Goal: Use online tool/utility: Utilize a website feature to perform a specific function

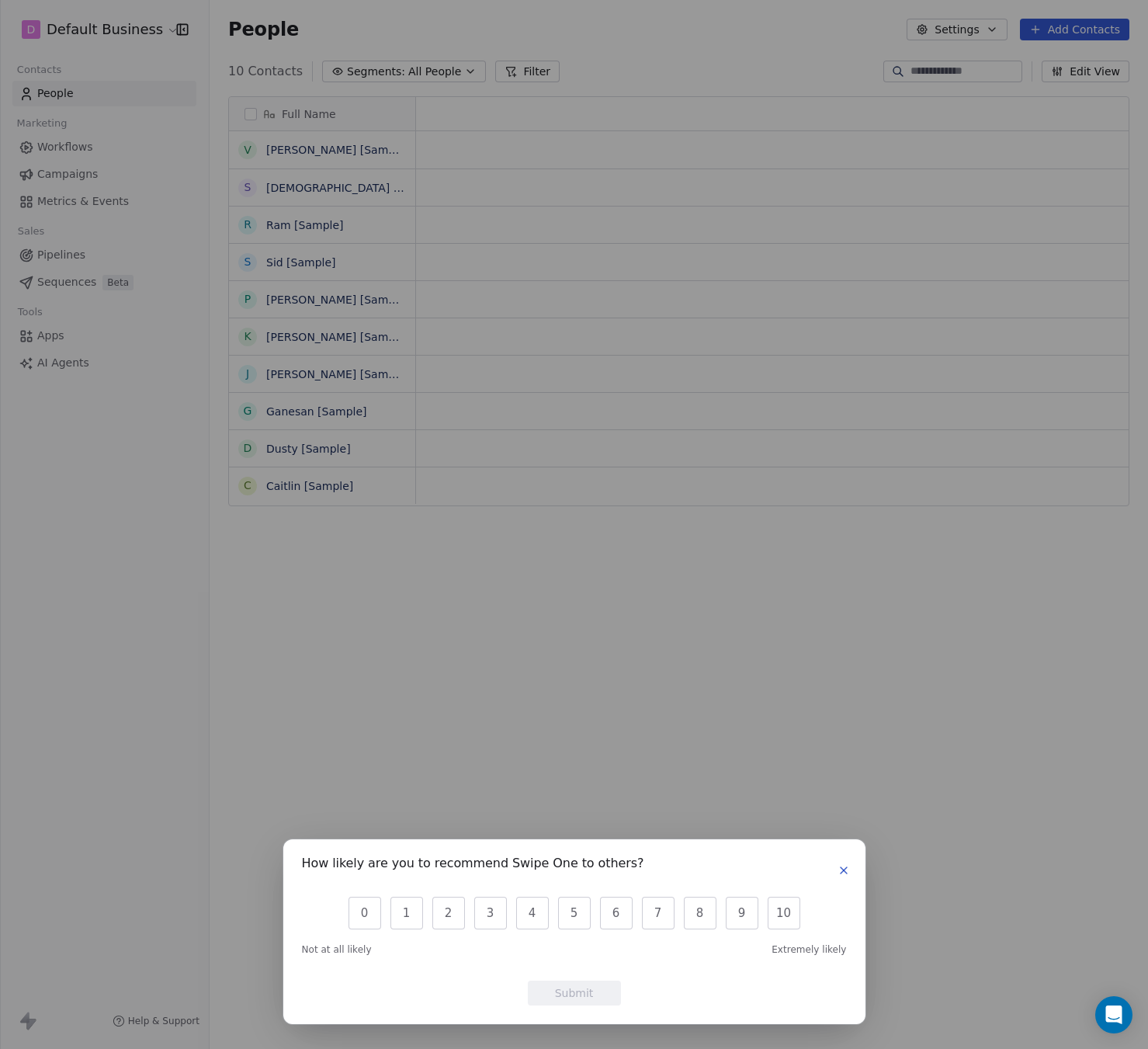
scroll to position [13, 13]
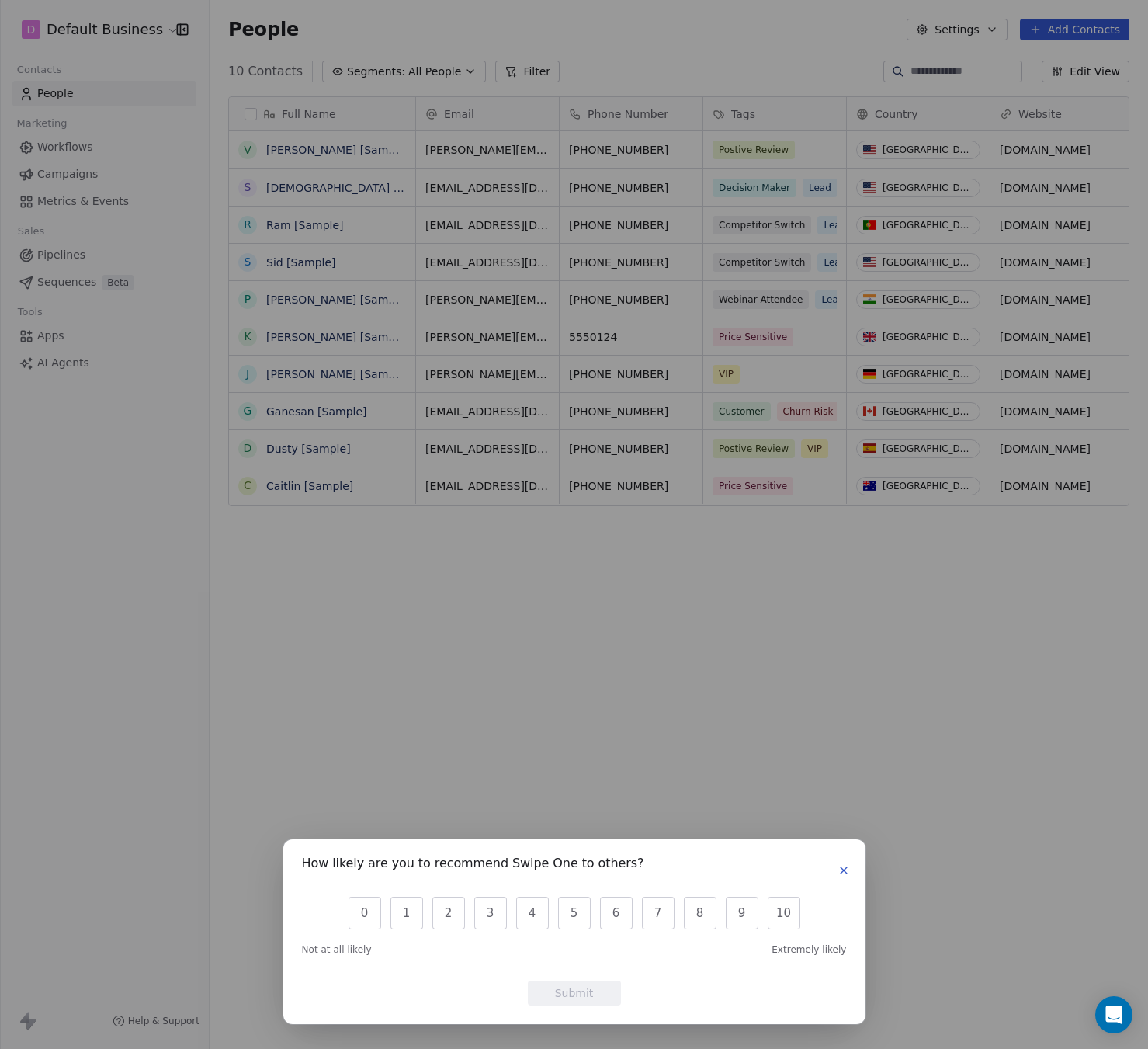
click at [839, 873] on icon "button" at bounding box center [844, 870] width 13 height 13
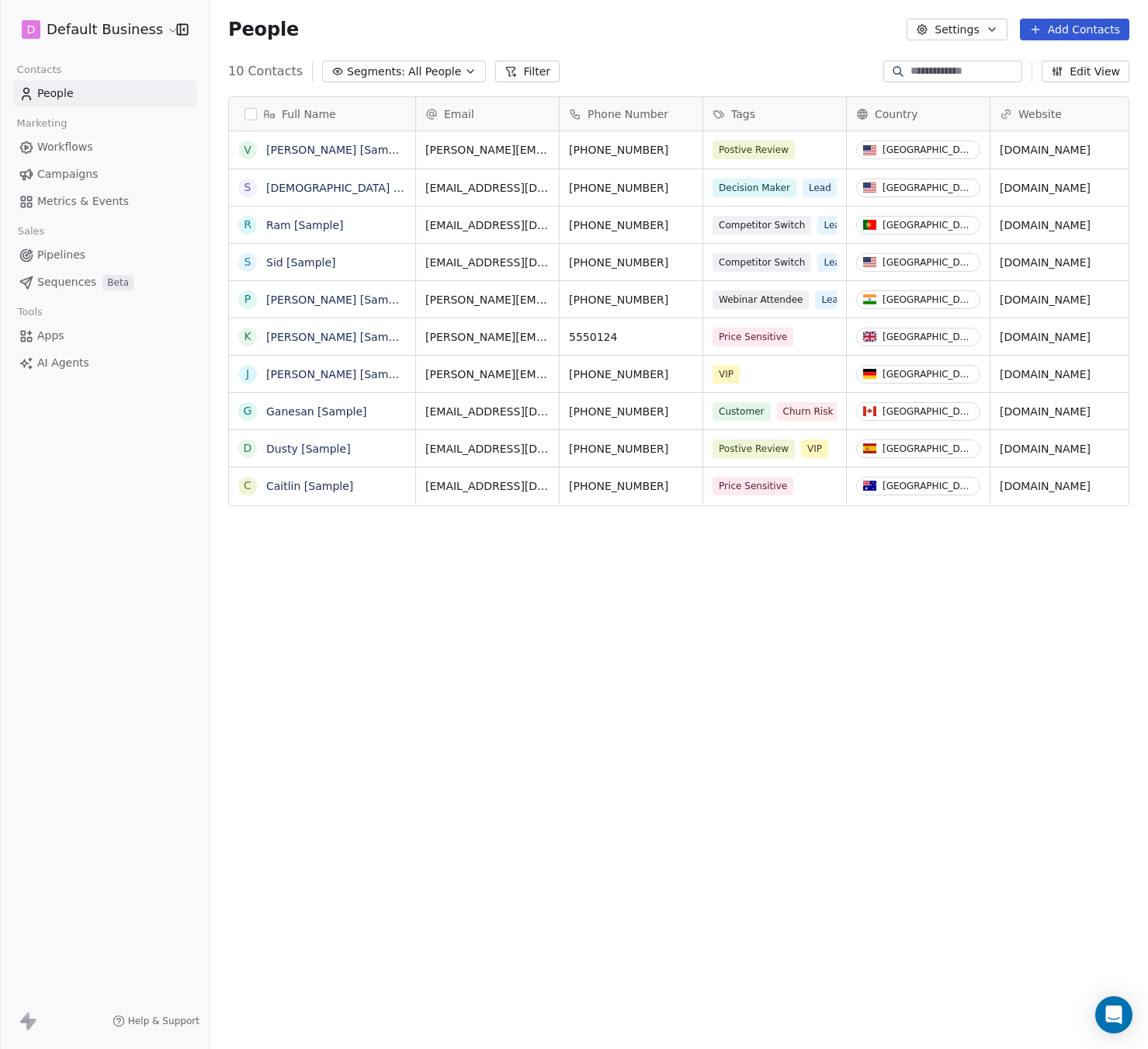
click at [982, 29] on button "Settings" at bounding box center [957, 30] width 100 height 22
click at [71, 147] on html "D Default Business Contacts People Marketing Workflows Campaigns Metrics & Even…" at bounding box center [574, 524] width 1148 height 1049
click at [60, 147] on span "Workflows" at bounding box center [65, 146] width 56 height 16
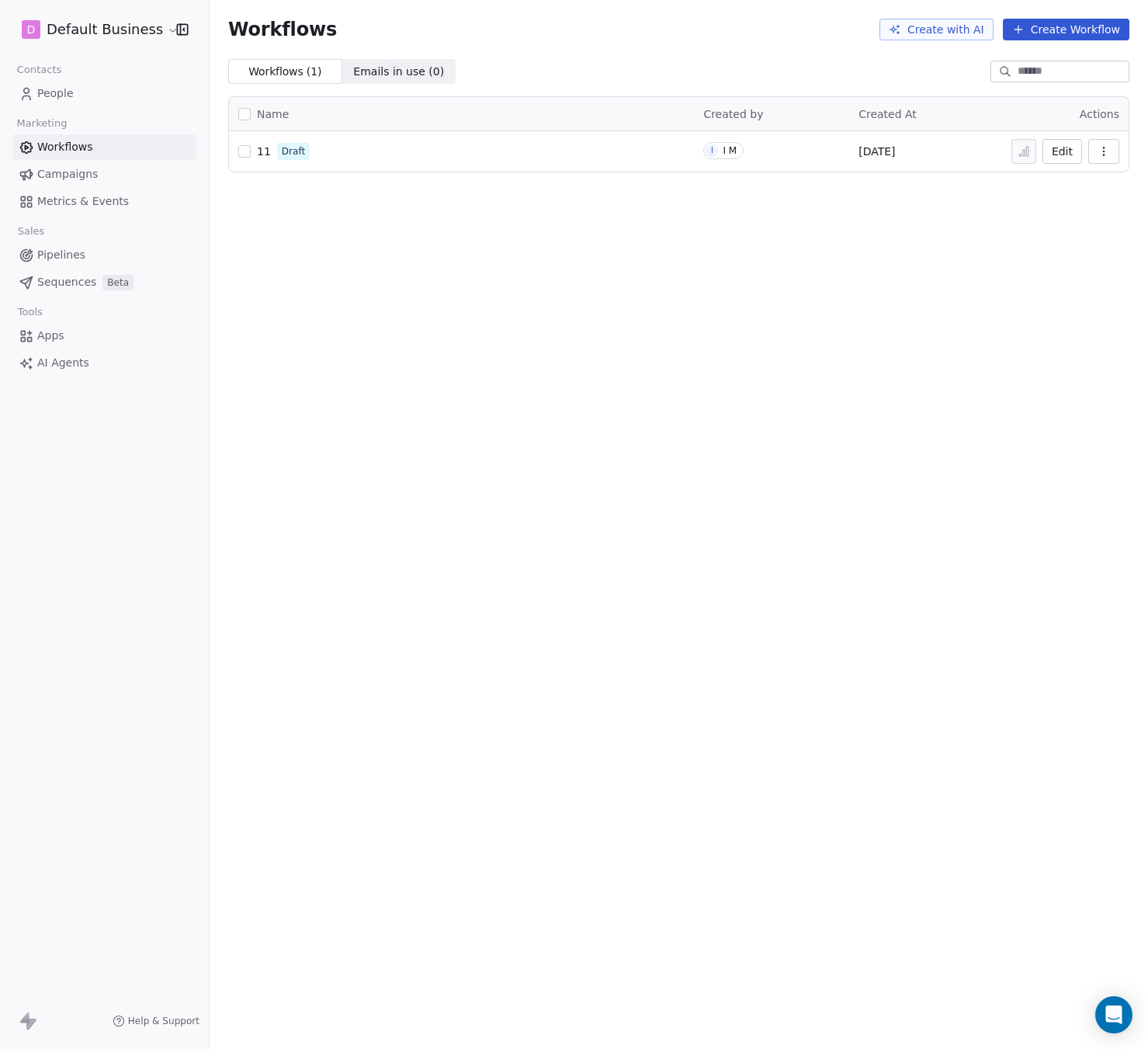
click at [76, 171] on span "Campaigns" at bounding box center [67, 174] width 60 height 16
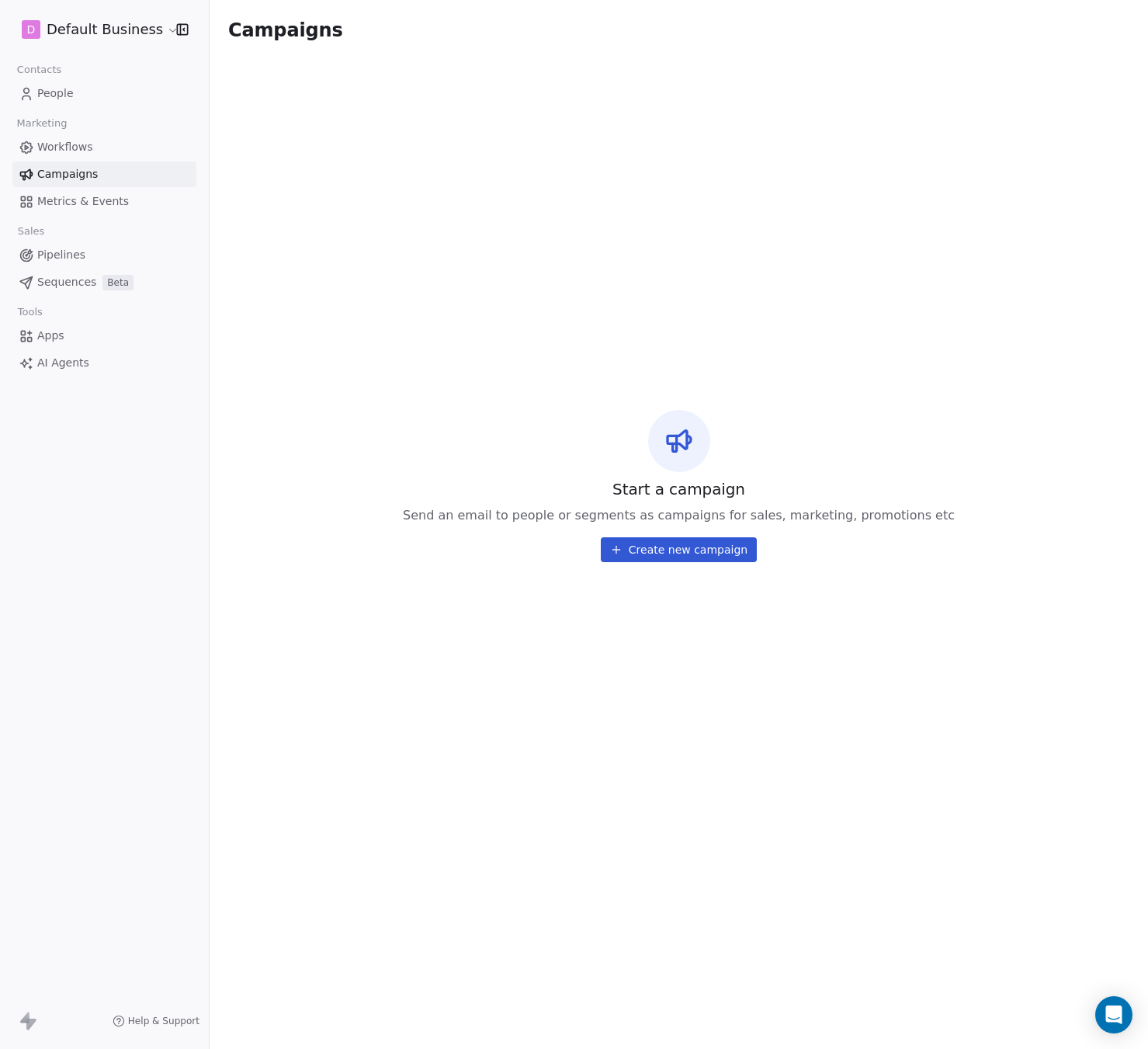
click at [65, 201] on span "Metrics & Events" at bounding box center [83, 201] width 92 height 16
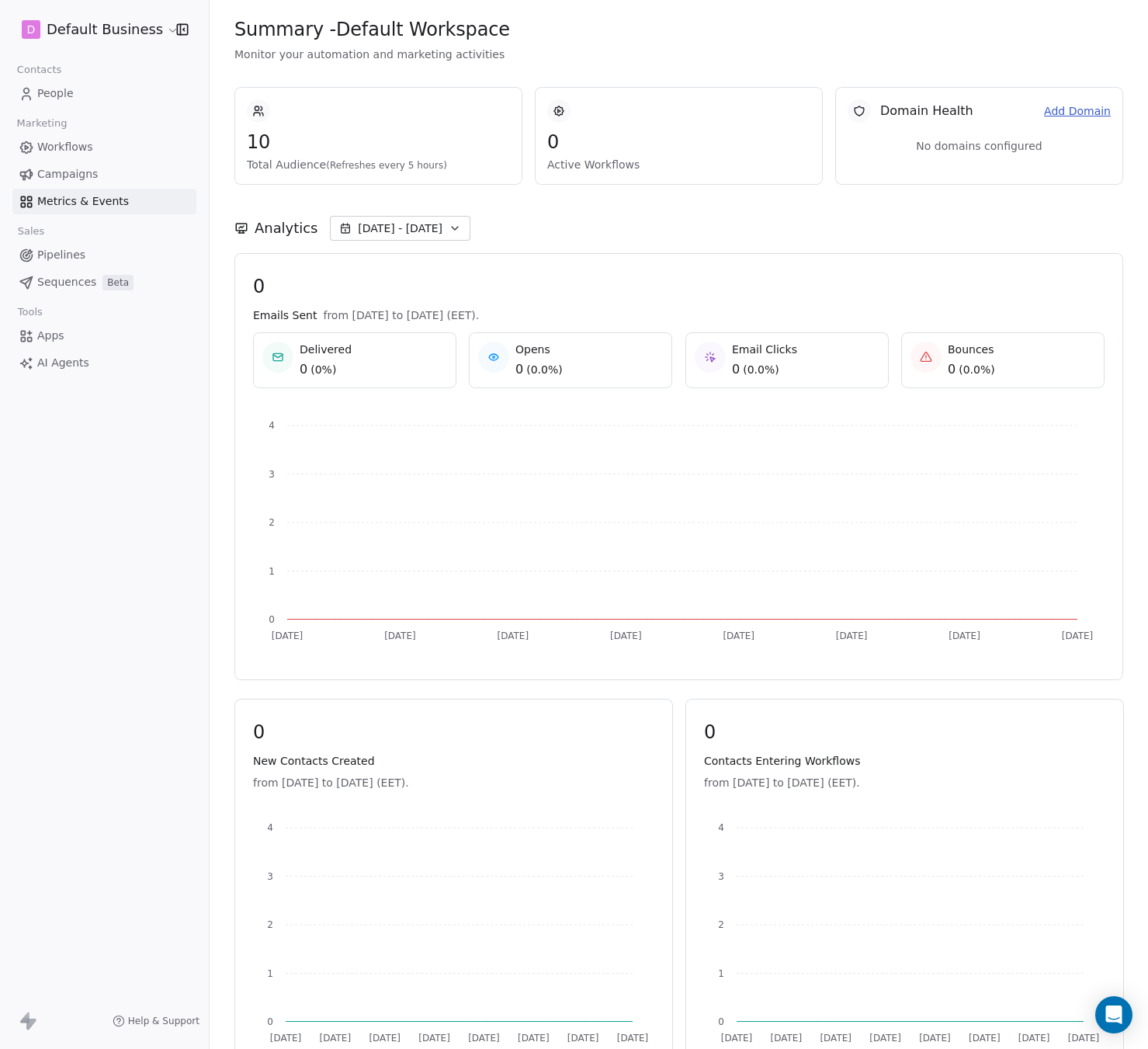
click at [71, 173] on span "Campaigns" at bounding box center [67, 174] width 60 height 16
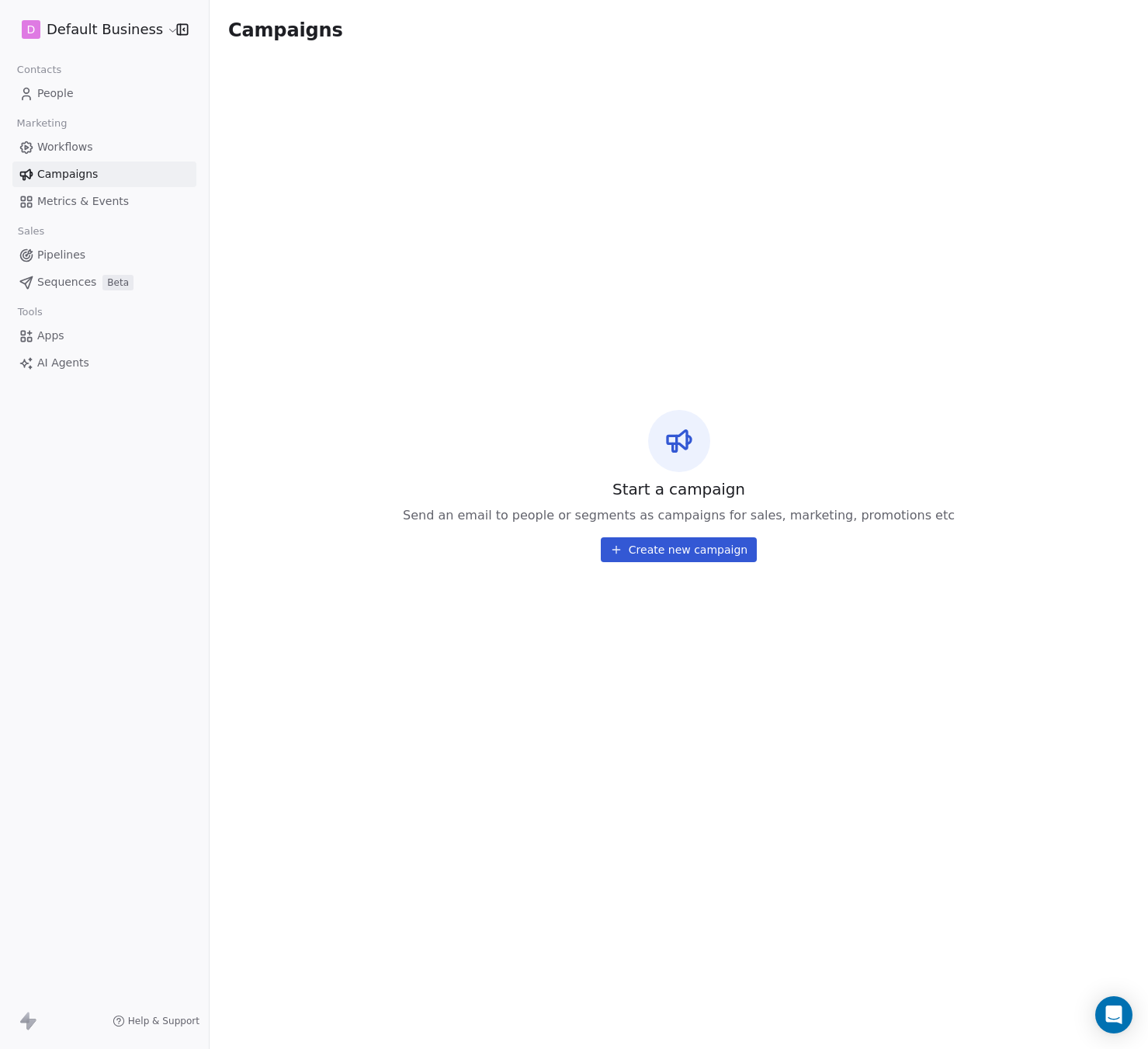
click at [68, 282] on span "Sequences" at bounding box center [66, 282] width 59 height 16
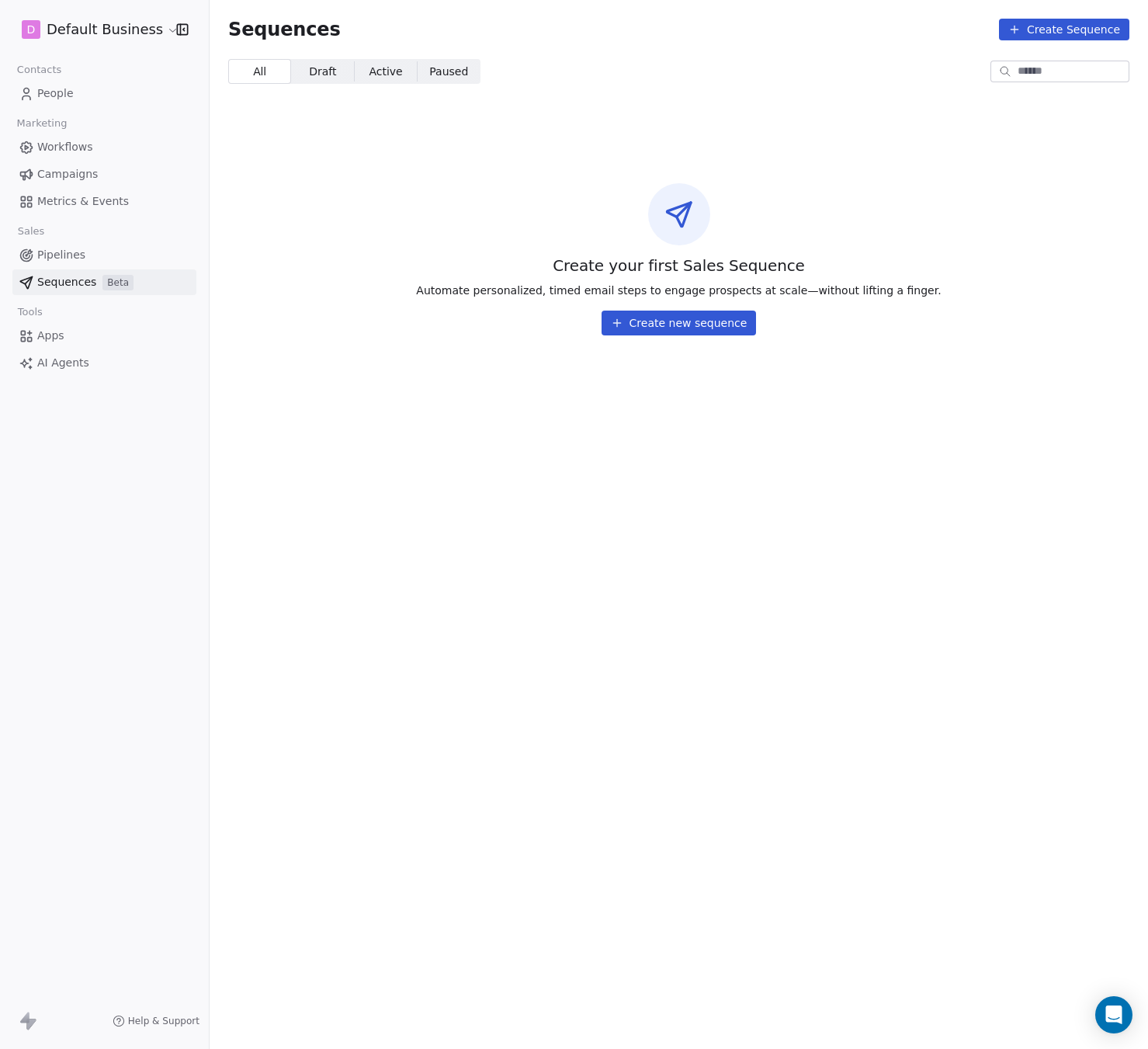
click at [63, 254] on span "Pipelines" at bounding box center [61, 254] width 48 height 16
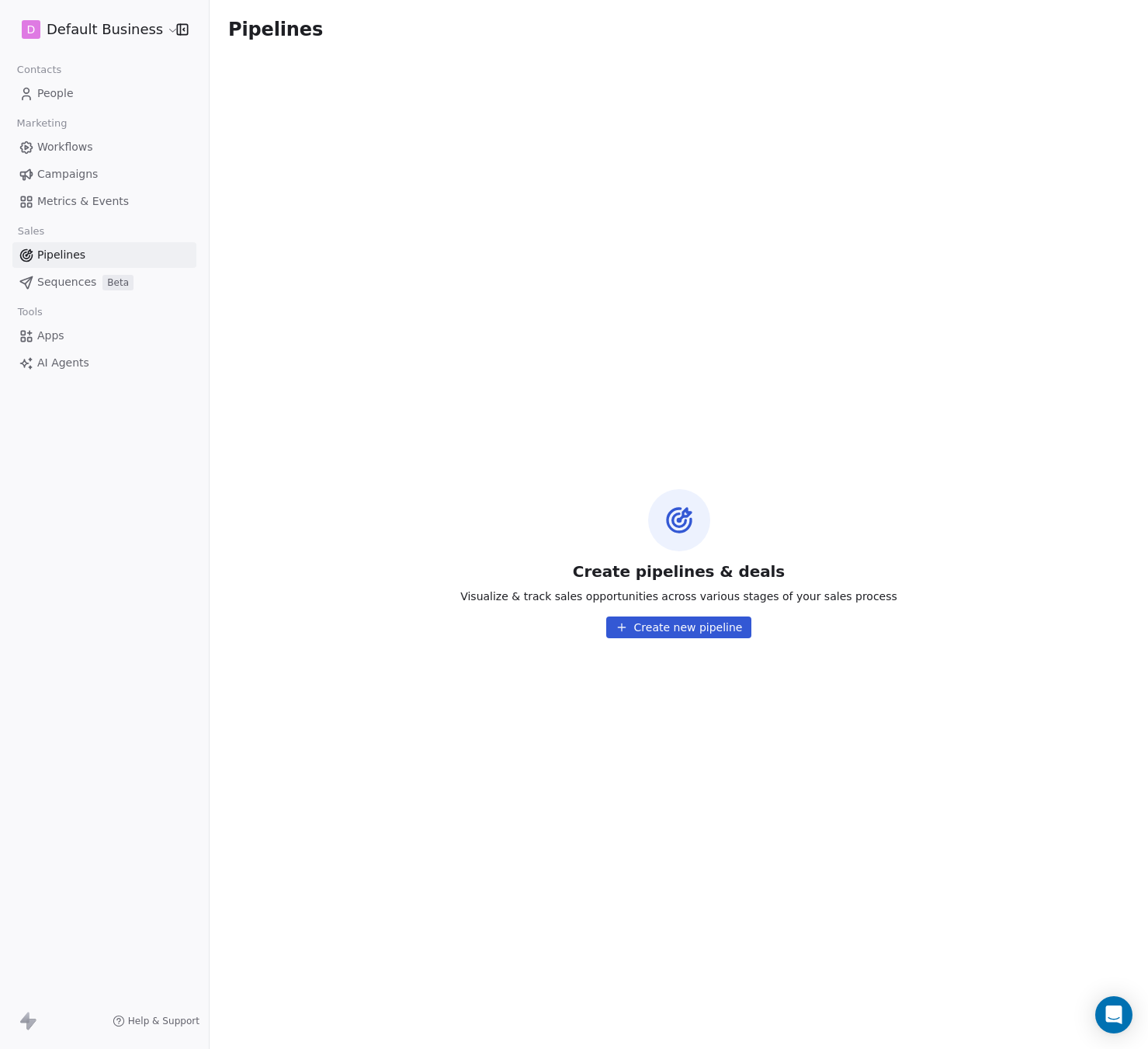
click at [82, 174] on span "Campaigns" at bounding box center [67, 174] width 60 height 16
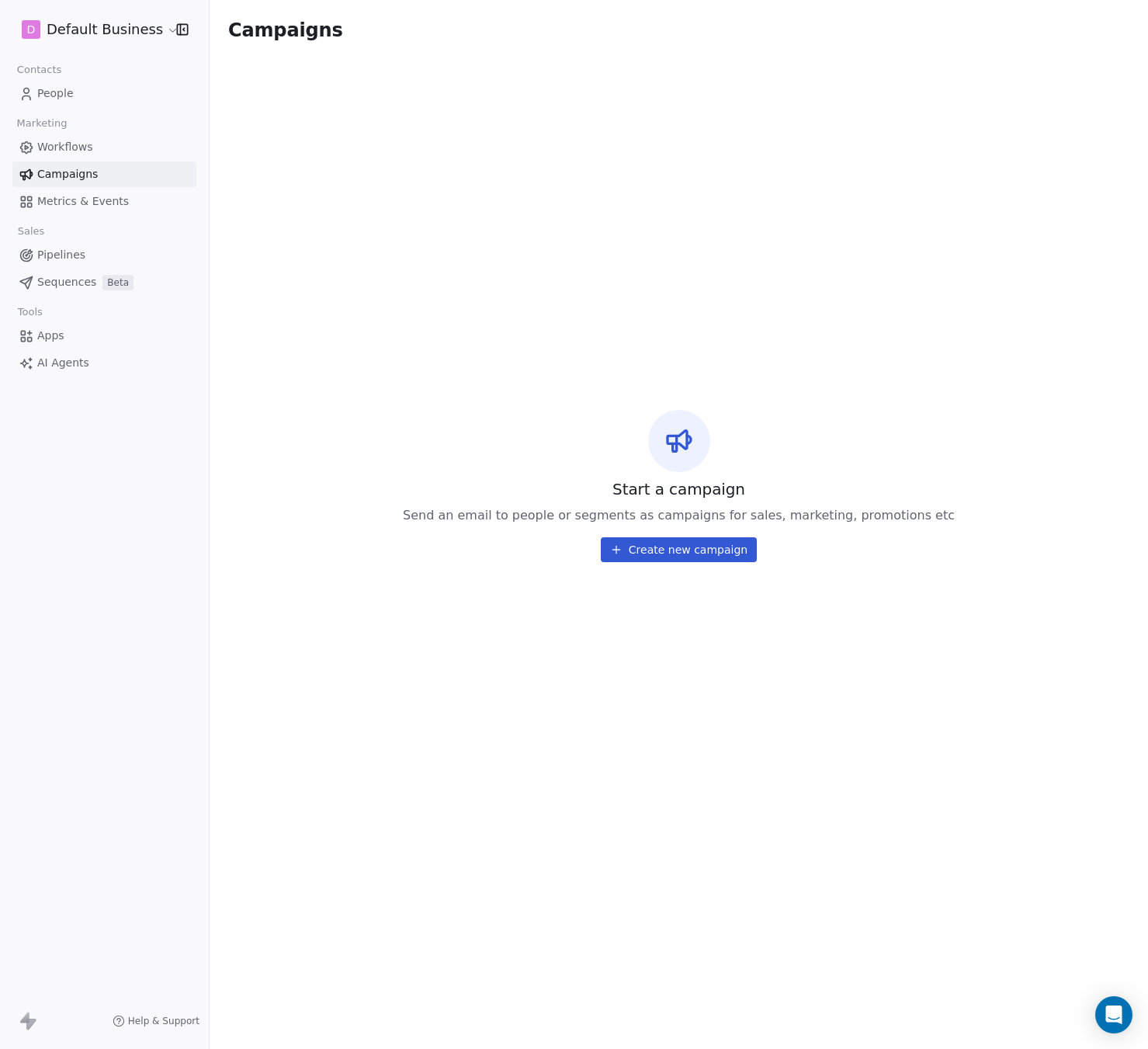
click at [87, 144] on span "Workflows" at bounding box center [65, 146] width 56 height 16
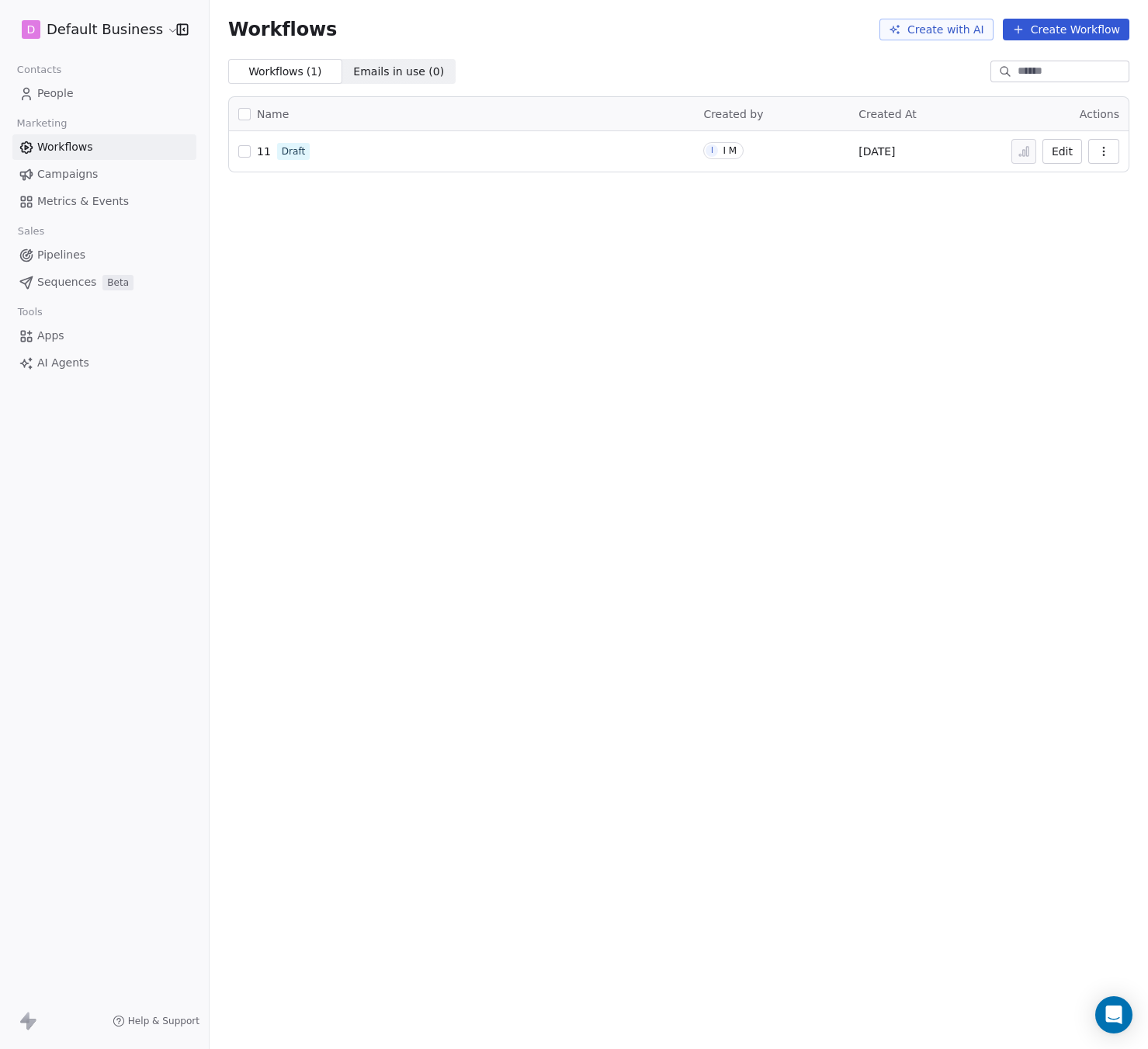
click at [82, 97] on link "People" at bounding box center [105, 94] width 184 height 26
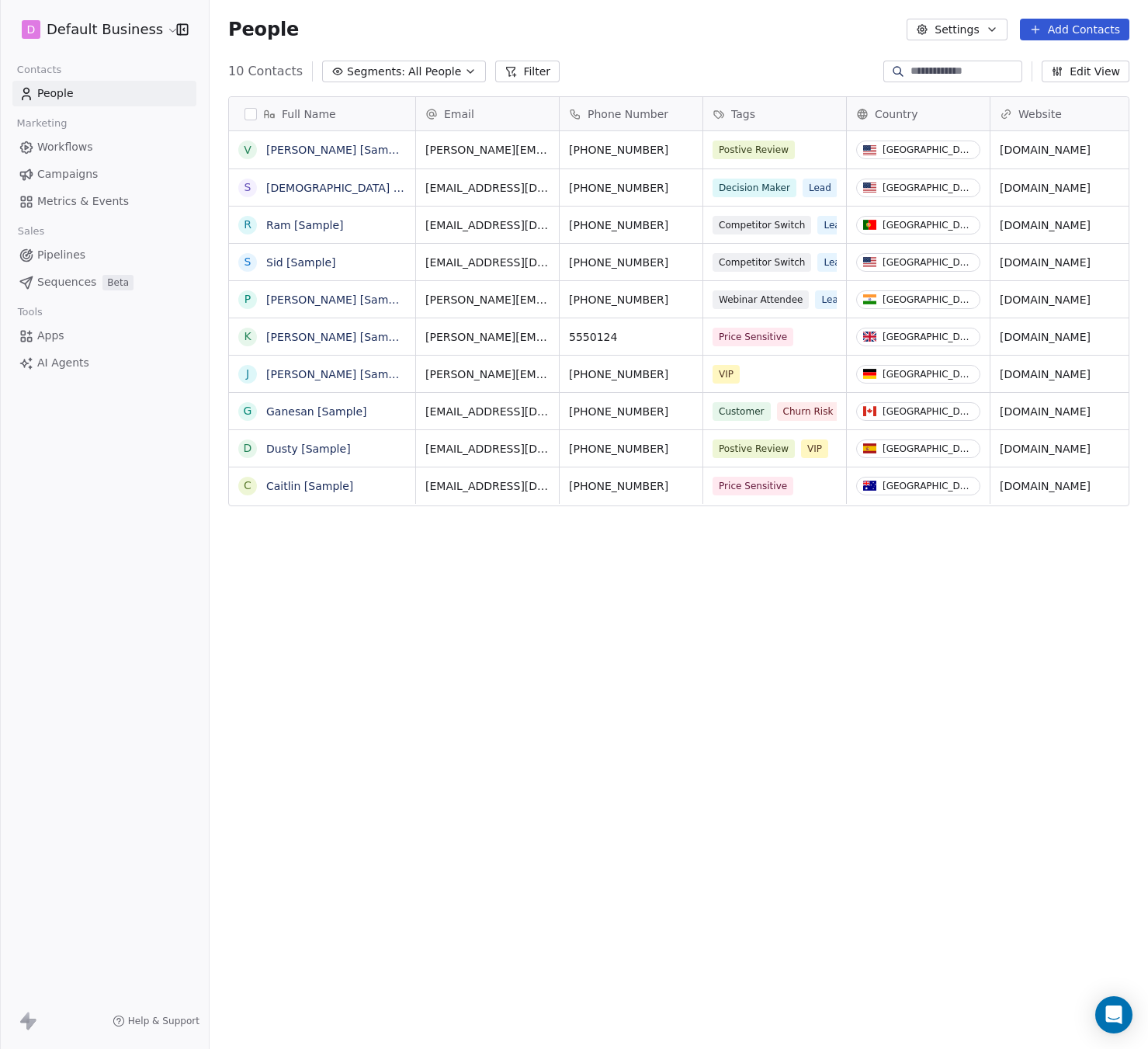
scroll to position [912, 927]
click at [78, 364] on span "AI Agents" at bounding box center [63, 362] width 52 height 16
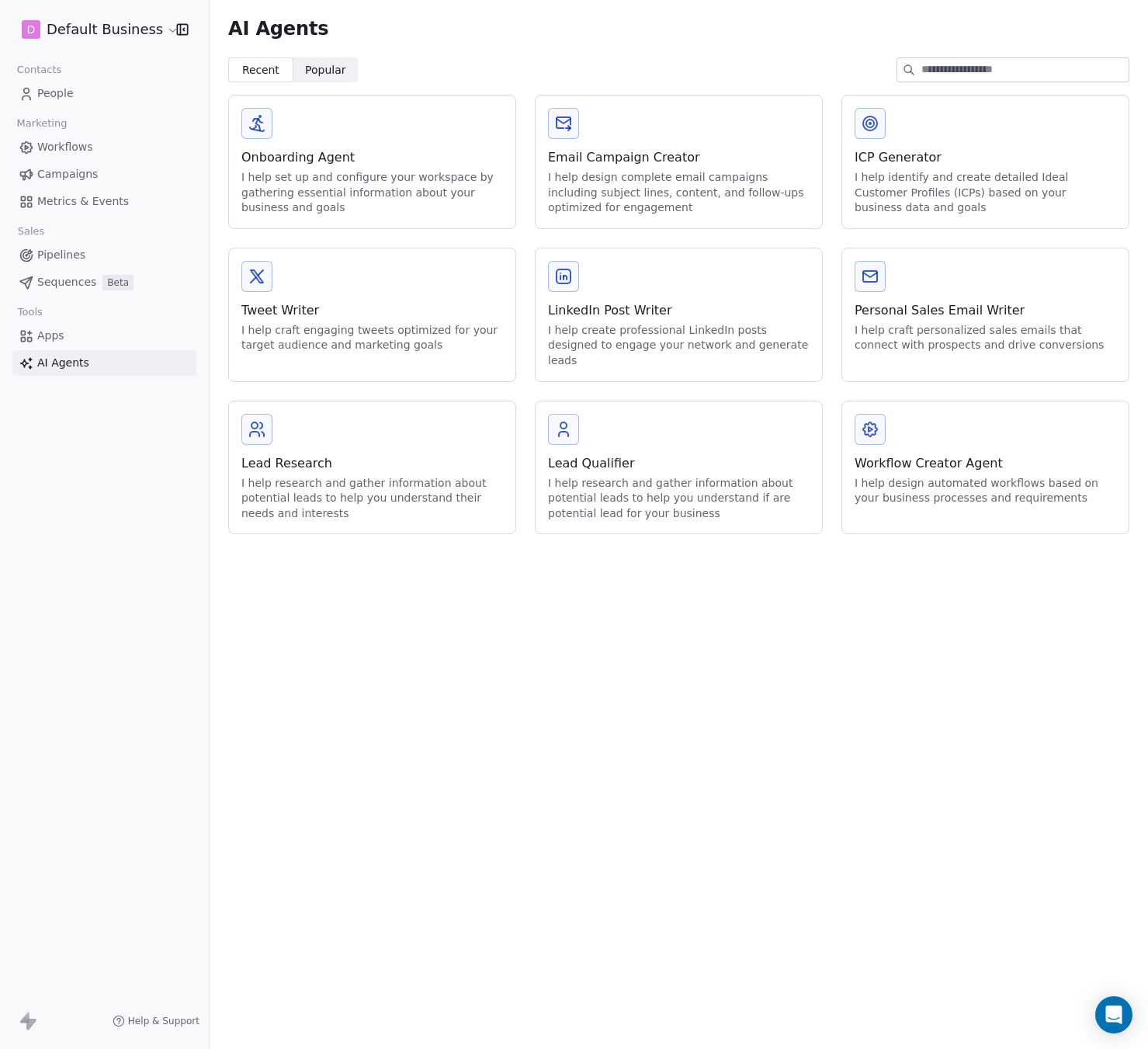
click at [76, 334] on link "Apps" at bounding box center [105, 336] width 184 height 26
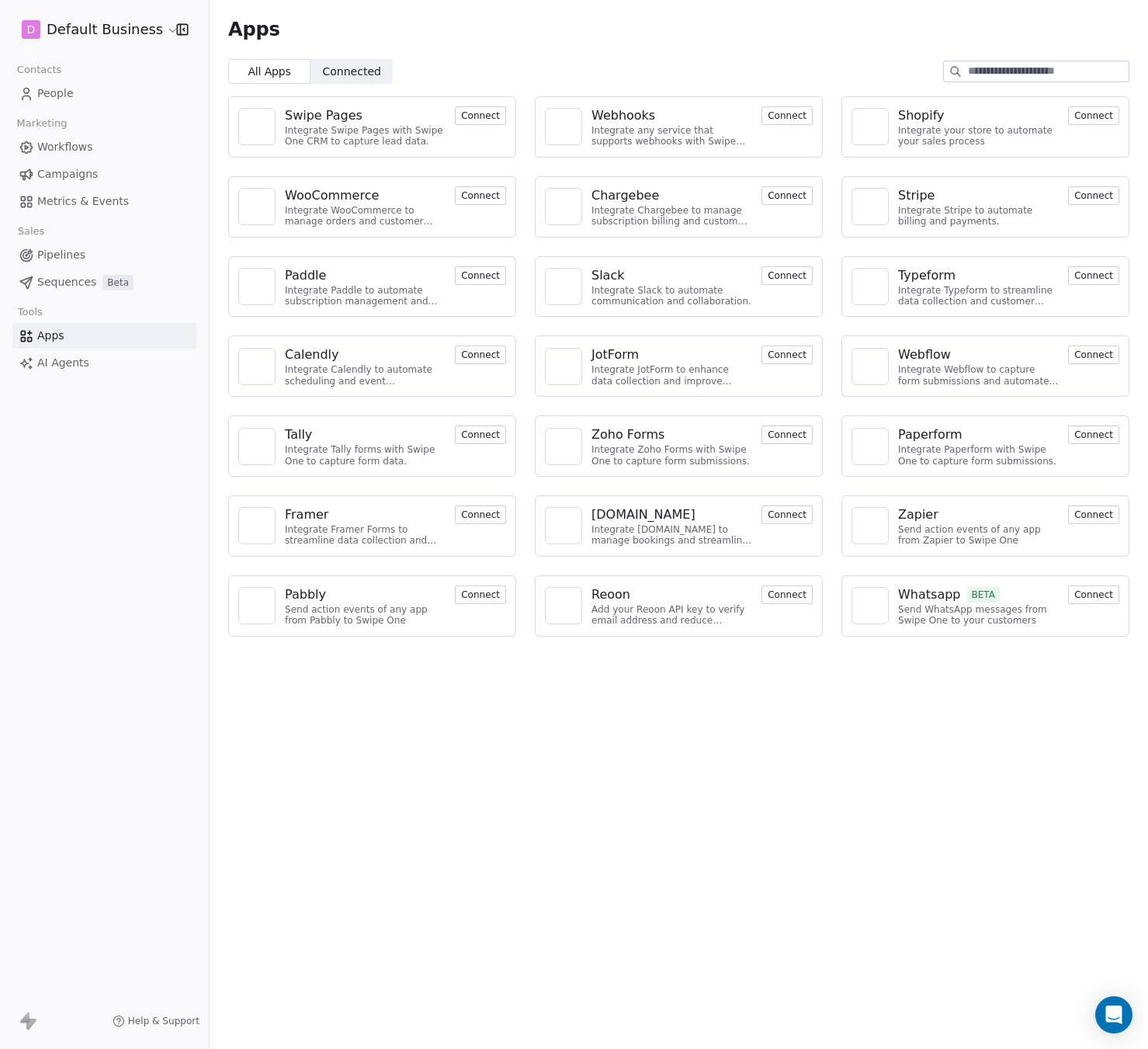
click at [344, 71] on span "Connected" at bounding box center [352, 71] width 58 height 16
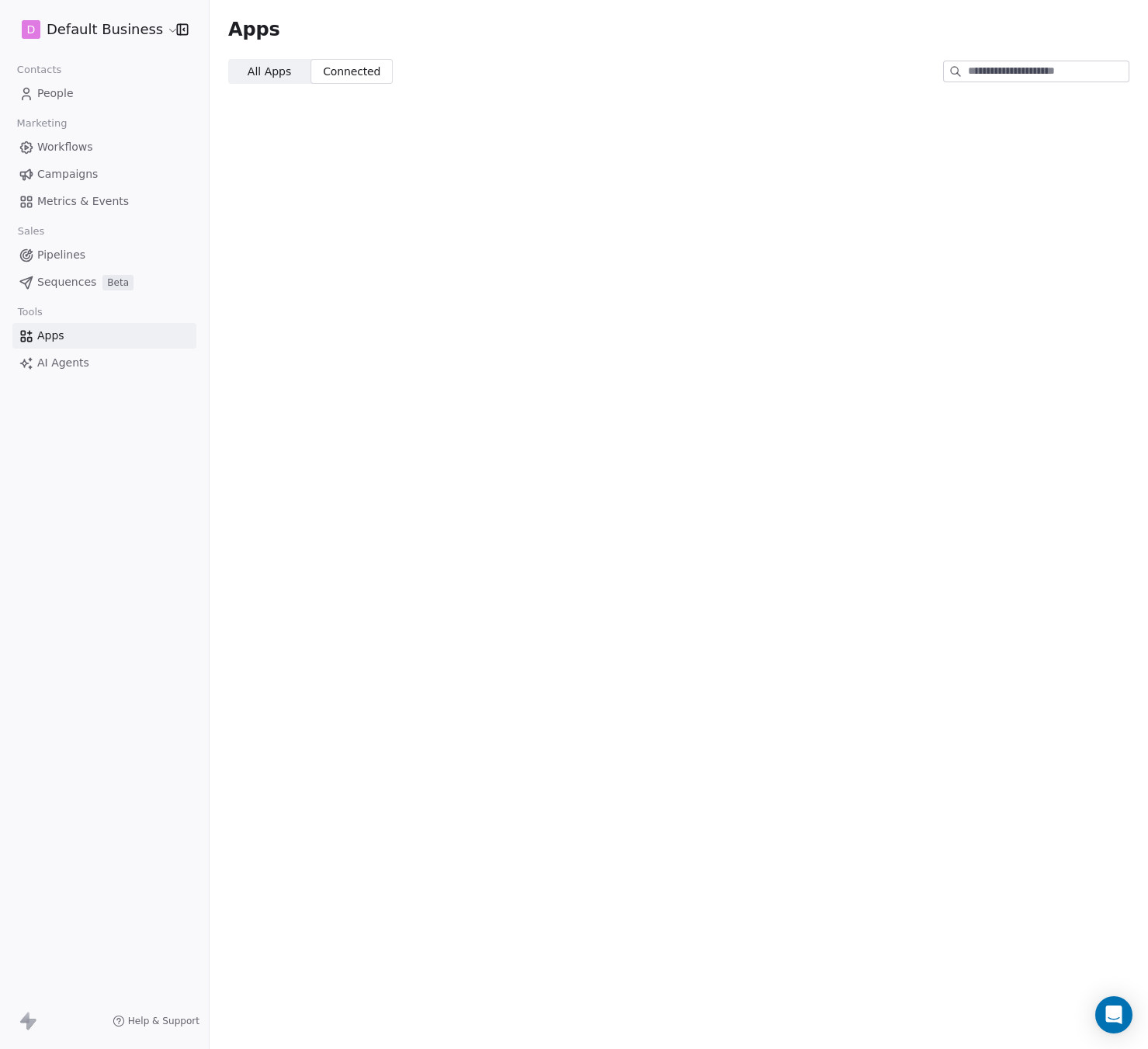
click at [264, 71] on span "All Apps" at bounding box center [269, 71] width 43 height 16
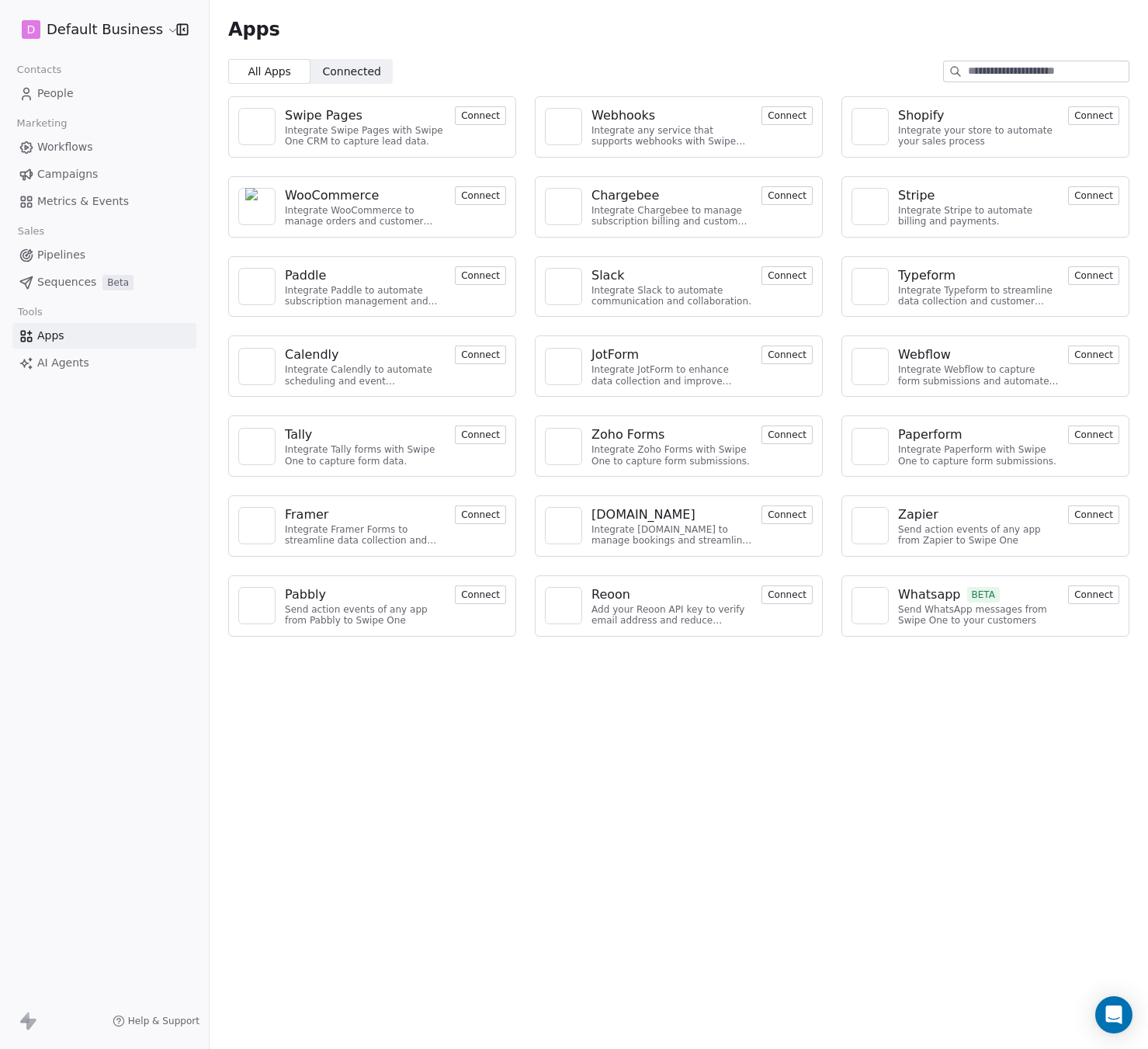
click at [88, 33] on html "D Default Business Contacts People Marketing Workflows Campaigns Metrics & Even…" at bounding box center [574, 524] width 1148 height 1049
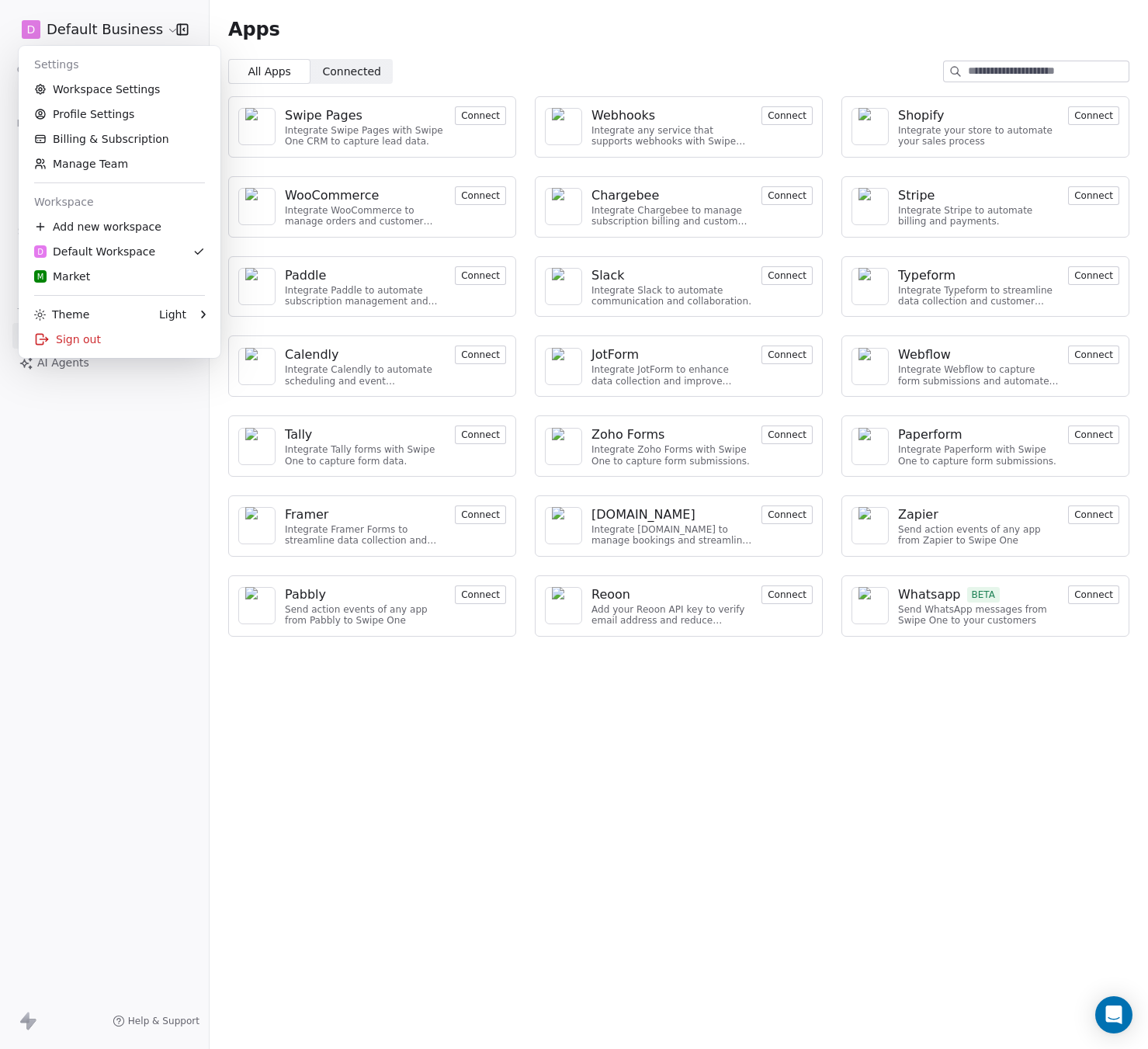
drag, startPoint x: 945, startPoint y: 904, endPoint x: 863, endPoint y: 870, distance: 88.8
click at [945, 904] on html "D Default Business Contacts People Marketing Workflows Campaigns Metrics & Even…" at bounding box center [574, 524] width 1148 height 1049
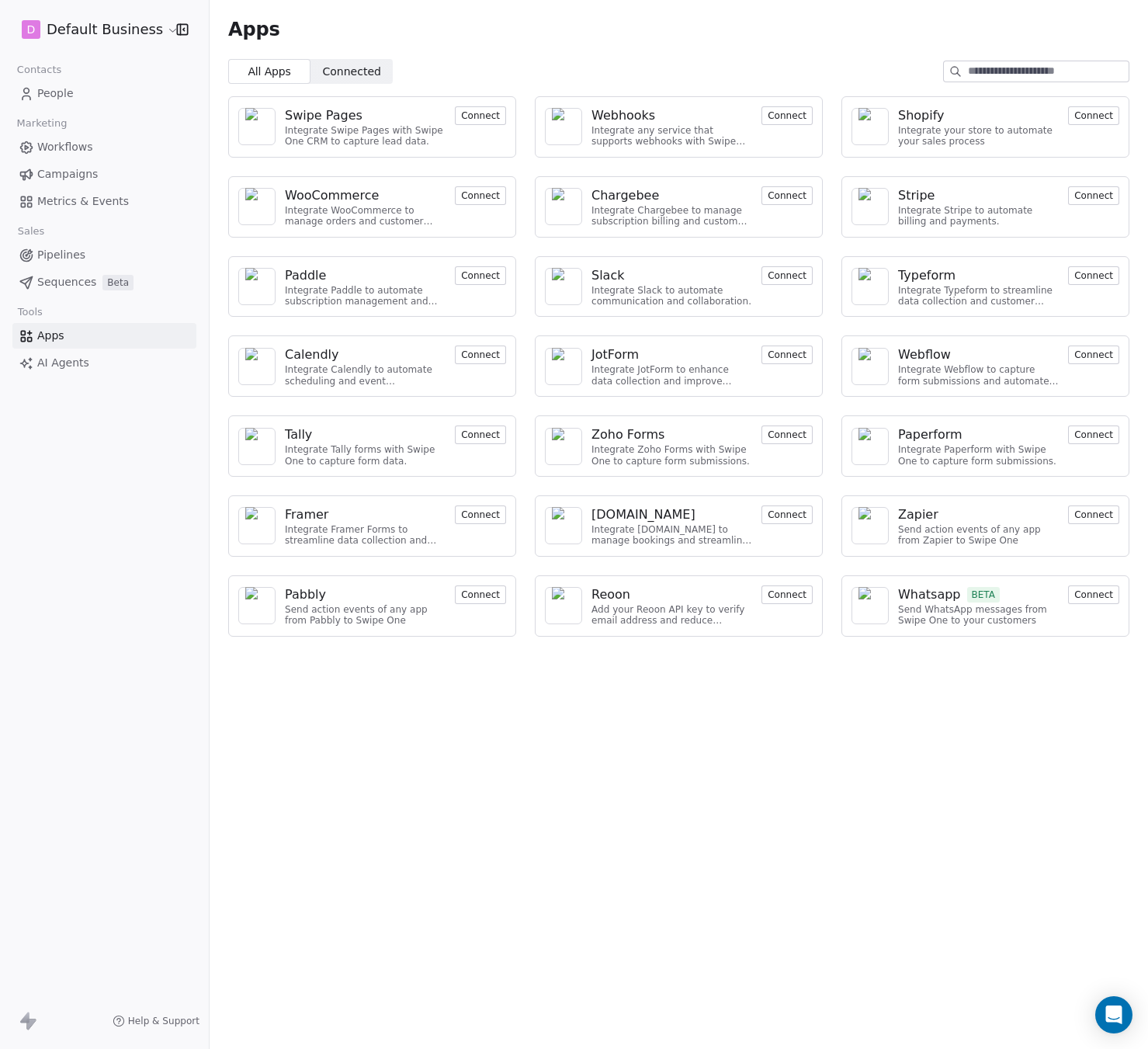
click at [77, 362] on span "AI Agents" at bounding box center [63, 362] width 52 height 16
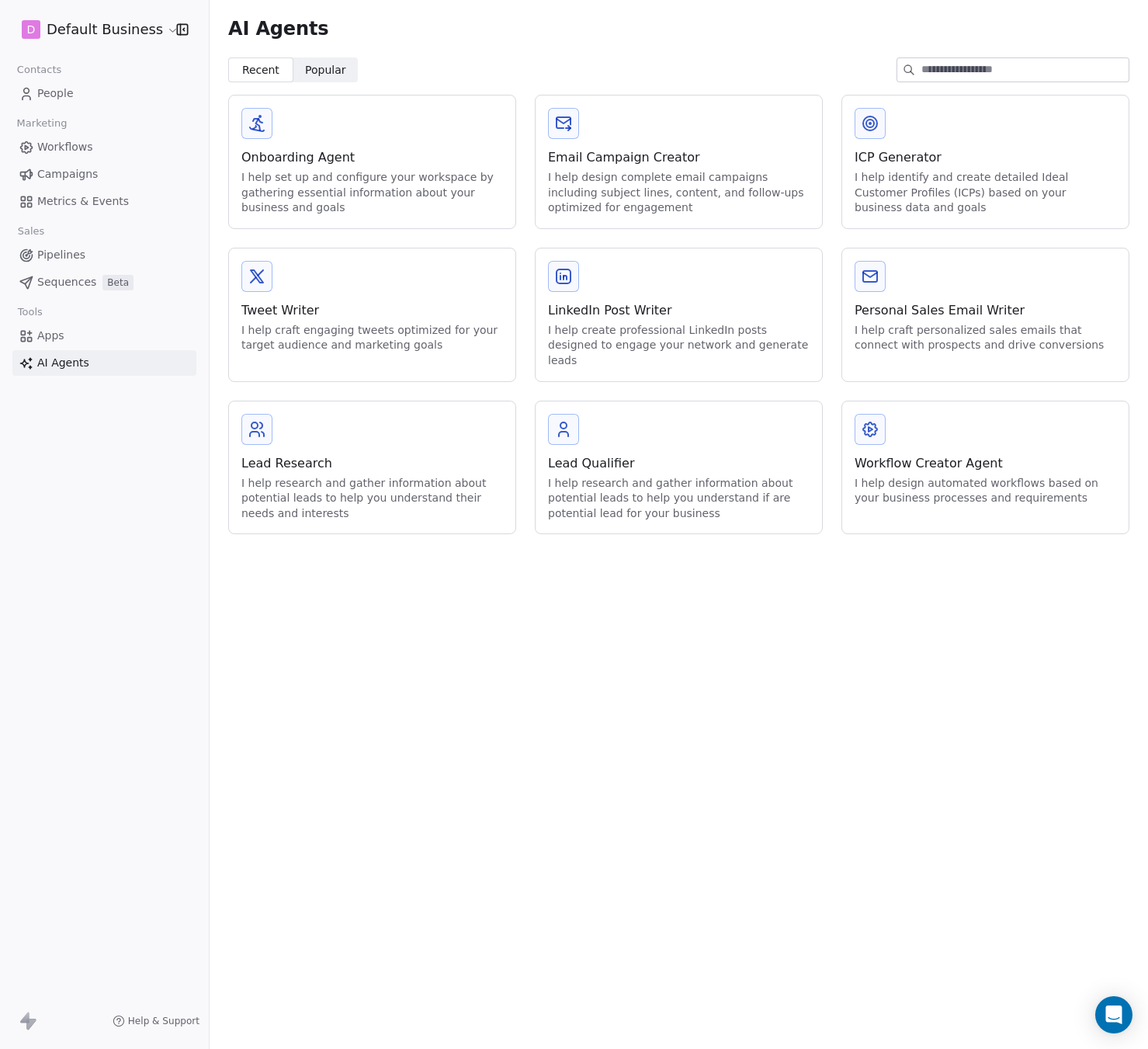
click at [311, 70] on span "Popular" at bounding box center [326, 70] width 41 height 16
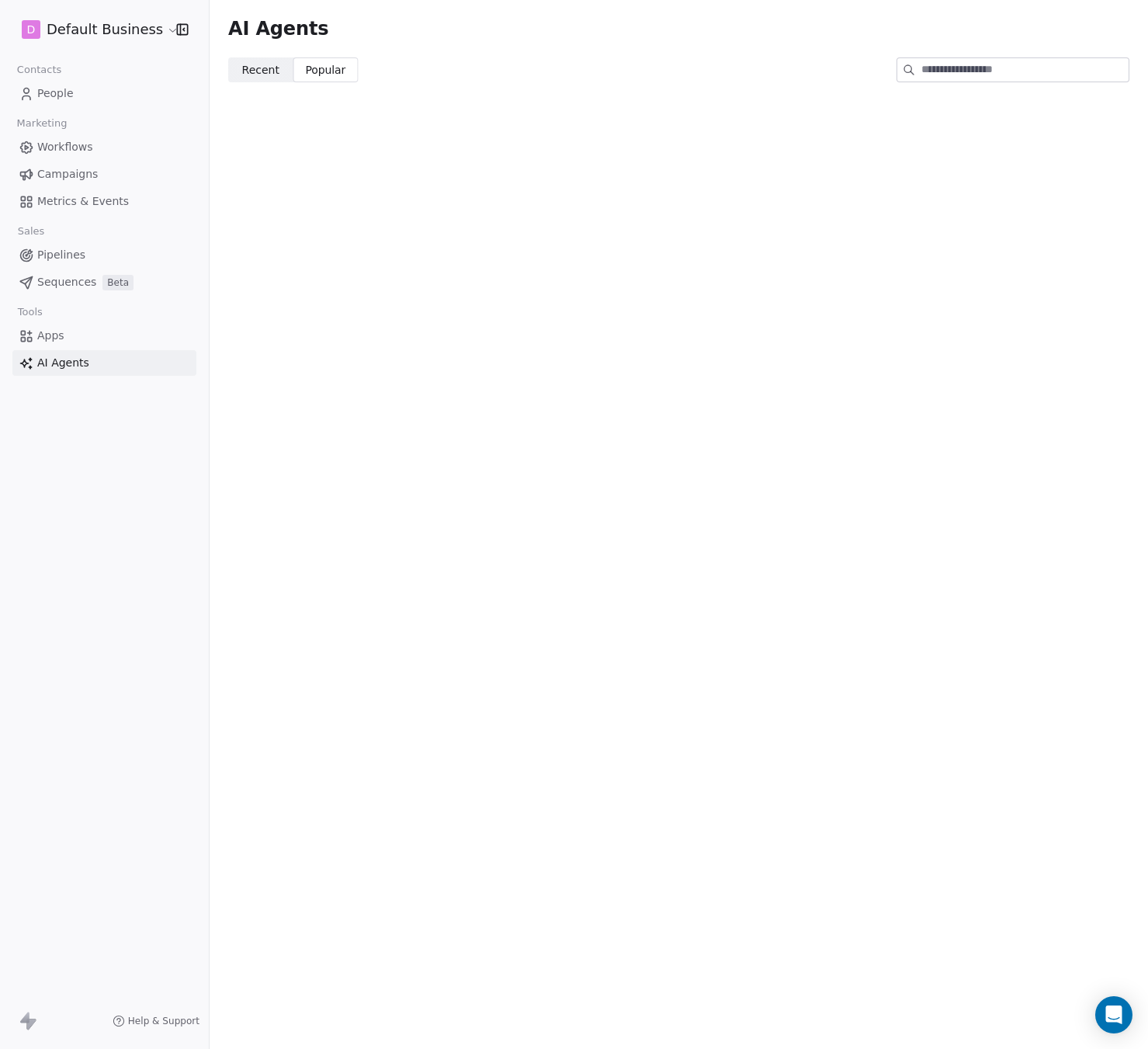
click at [251, 77] on span "Recent" at bounding box center [261, 70] width 37 height 16
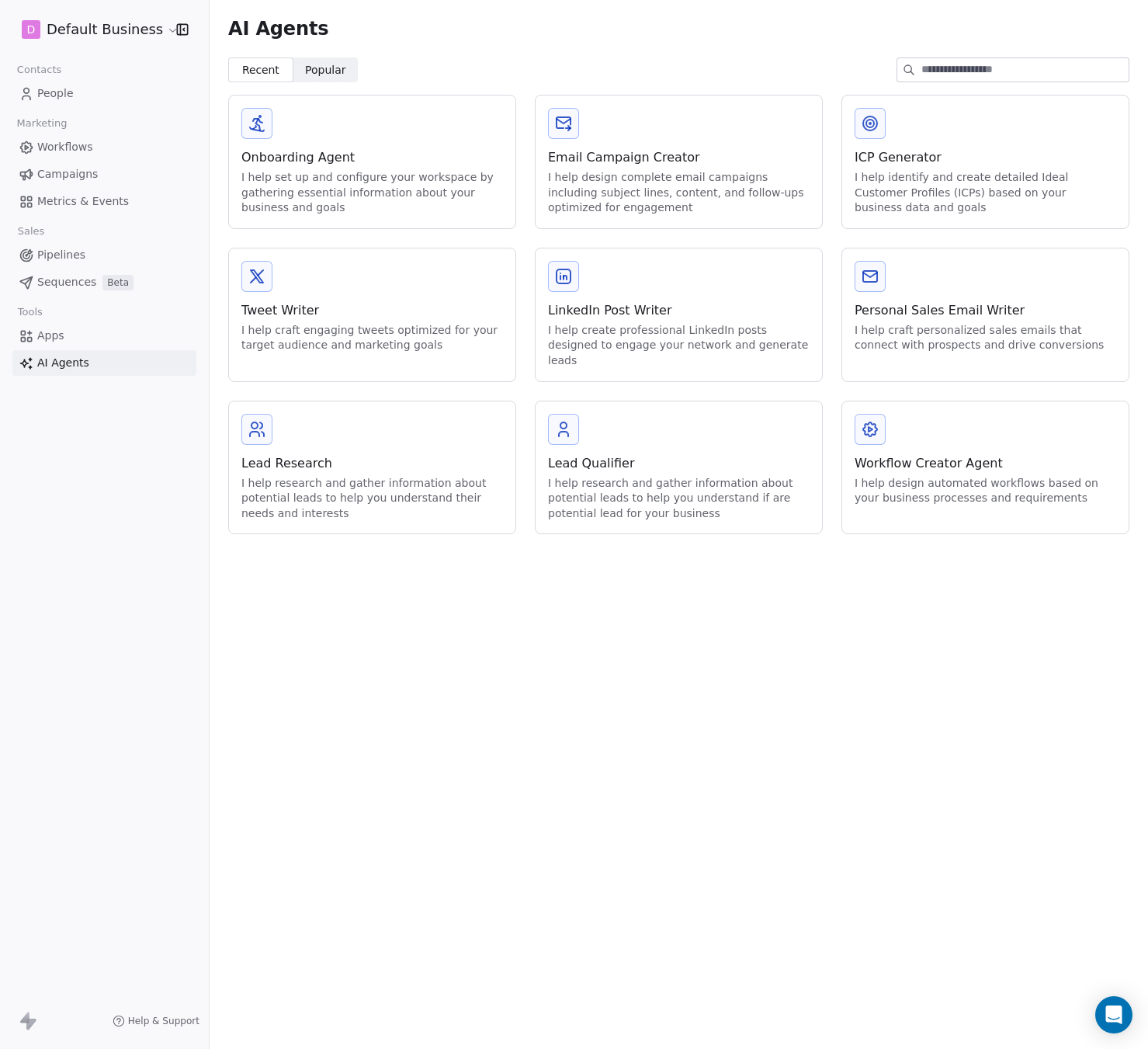
click at [571, 131] on icon at bounding box center [564, 123] width 19 height 19
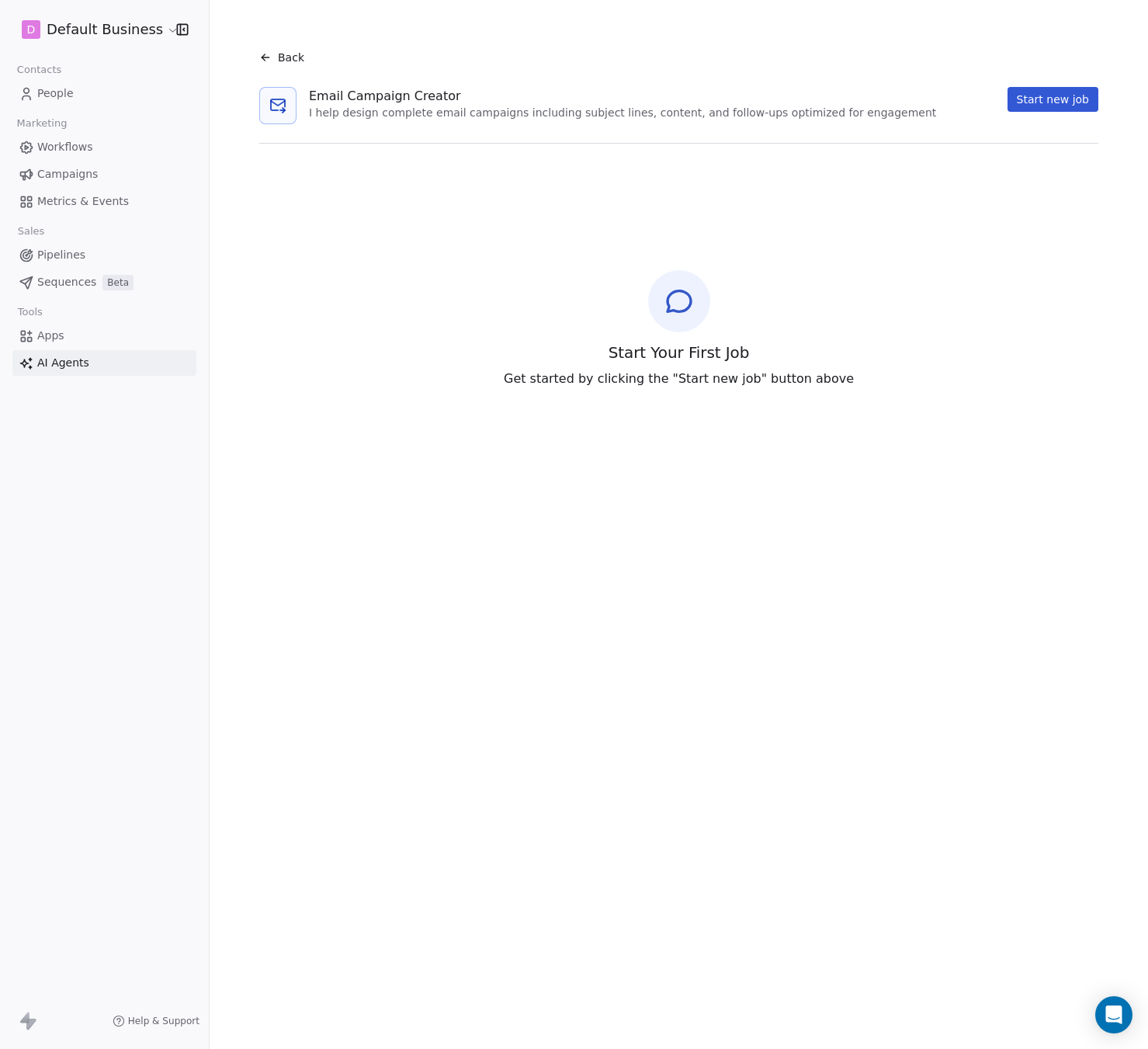
click at [1065, 98] on button "Start new job" at bounding box center [1053, 99] width 91 height 25
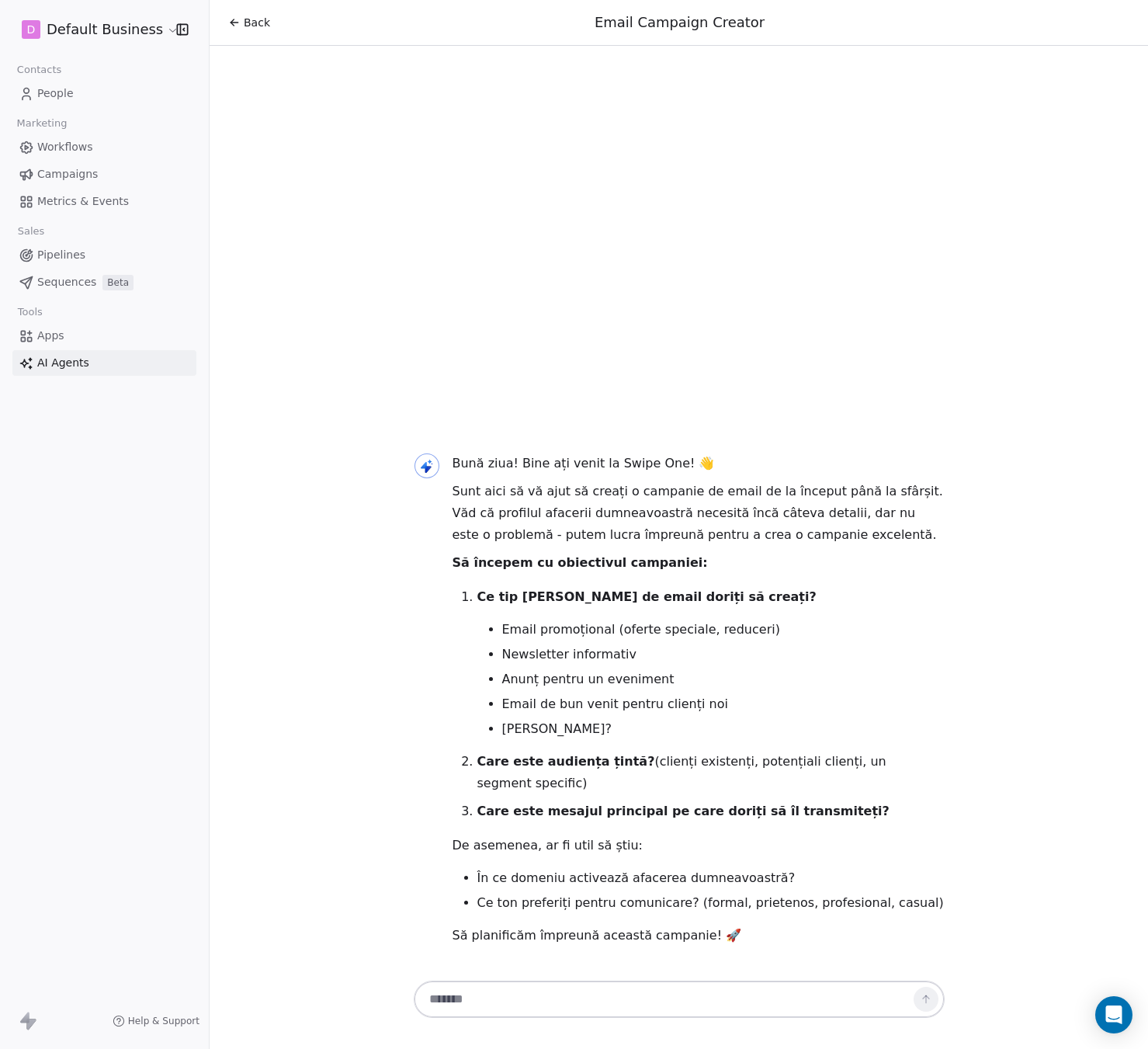
click at [614, 1001] on textarea at bounding box center [664, 1000] width 486 height 30
